Goal: Use online tool/utility: Use online tool/utility

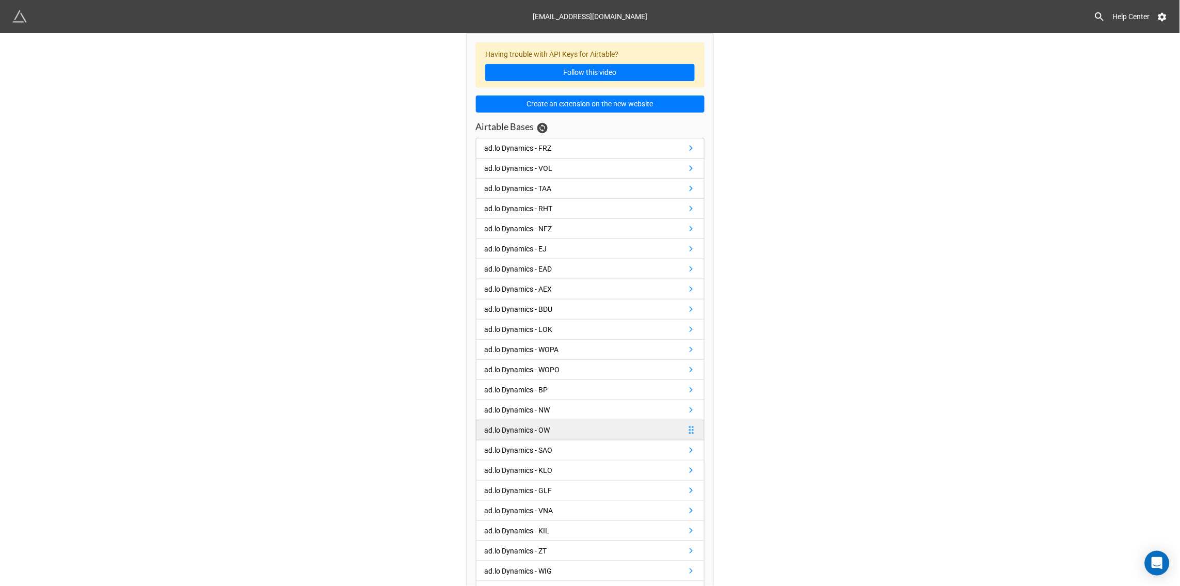
click at [513, 435] on div "ad.lo Dynamics - OW" at bounding box center [518, 429] width 66 height 11
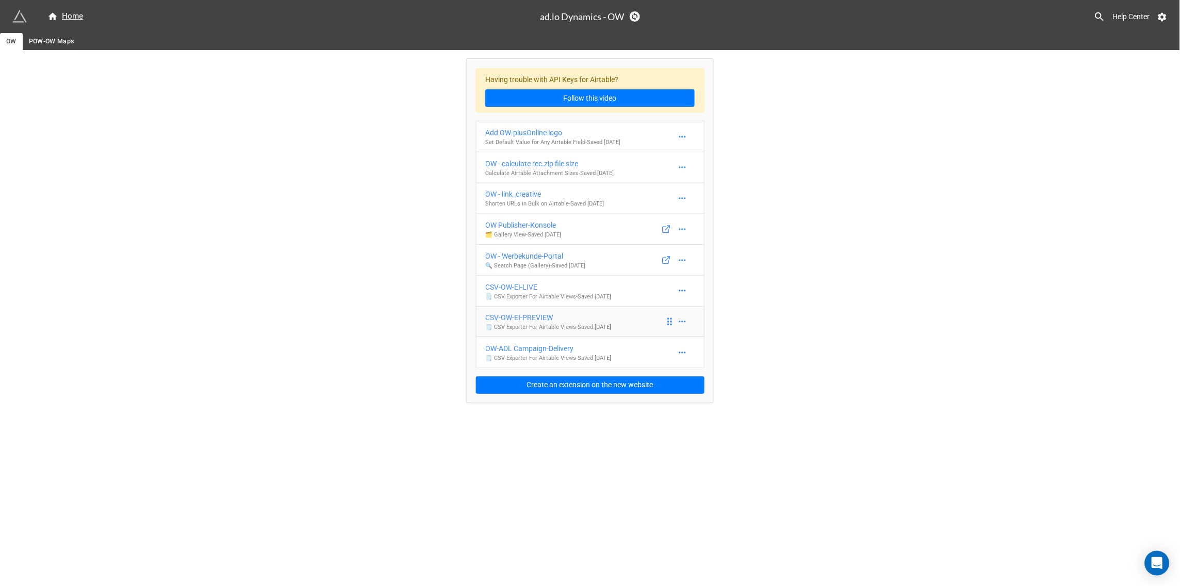
click at [514, 315] on div "CSV-OW-EI-PREVIEW" at bounding box center [548, 317] width 126 height 11
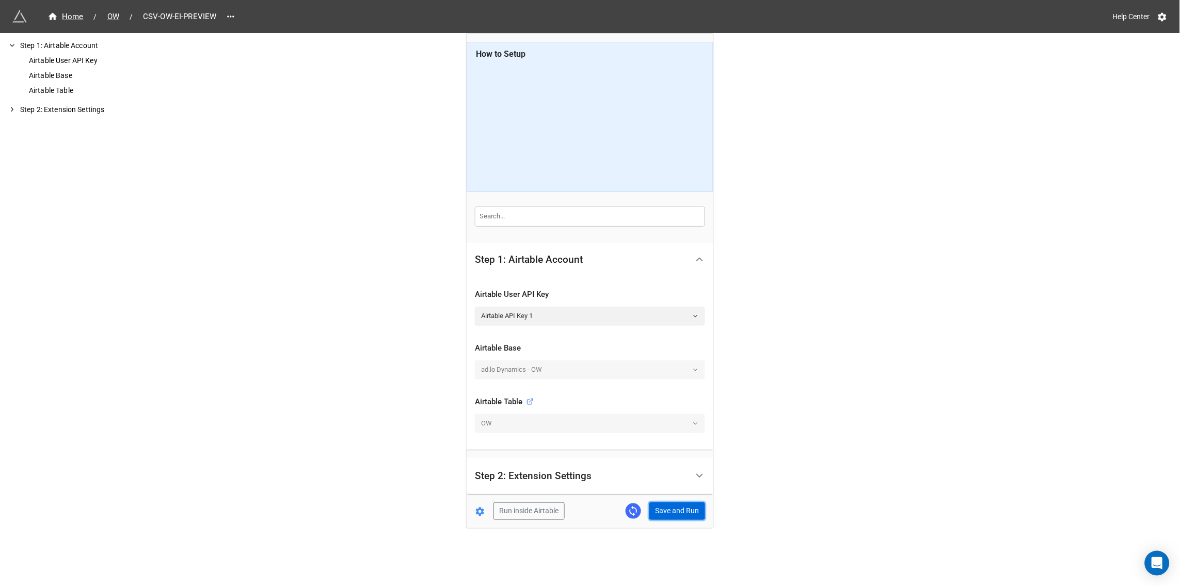
click at [673, 508] on button "Save and Run" at bounding box center [678, 511] width 56 height 18
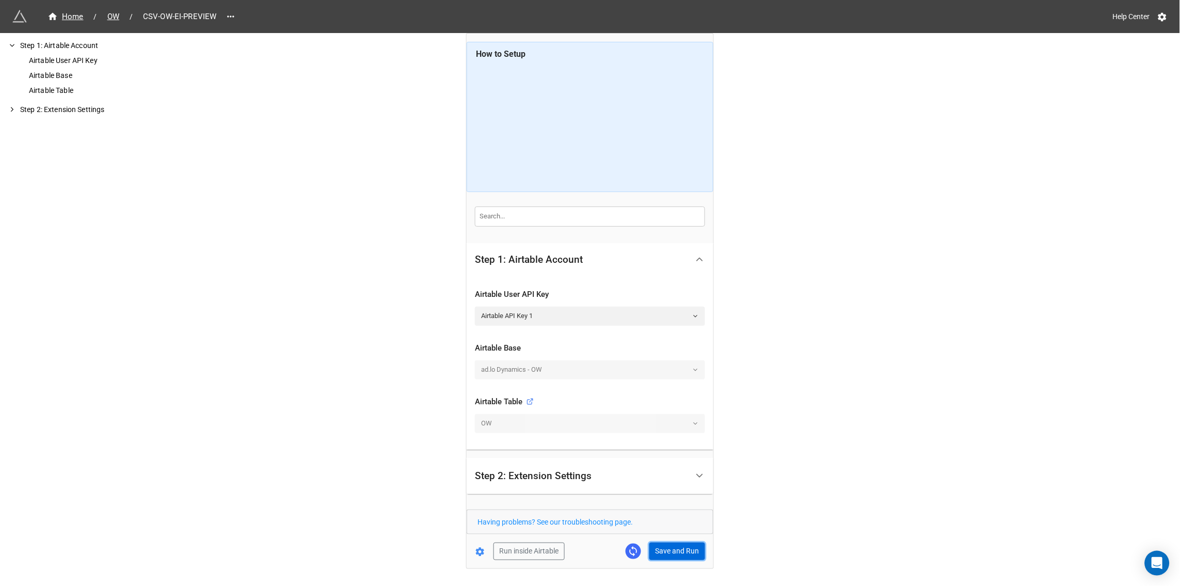
click at [680, 550] on button "Save and Run" at bounding box center [678, 552] width 56 height 18
